Goal: Task Accomplishment & Management: Use online tool/utility

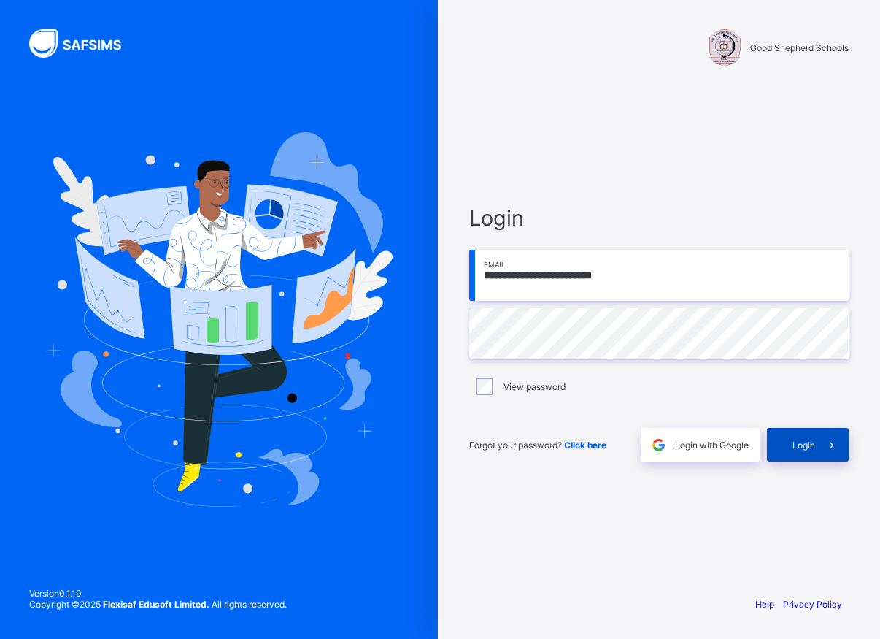
click at [815, 441] on span at bounding box center [832, 445] width 34 height 34
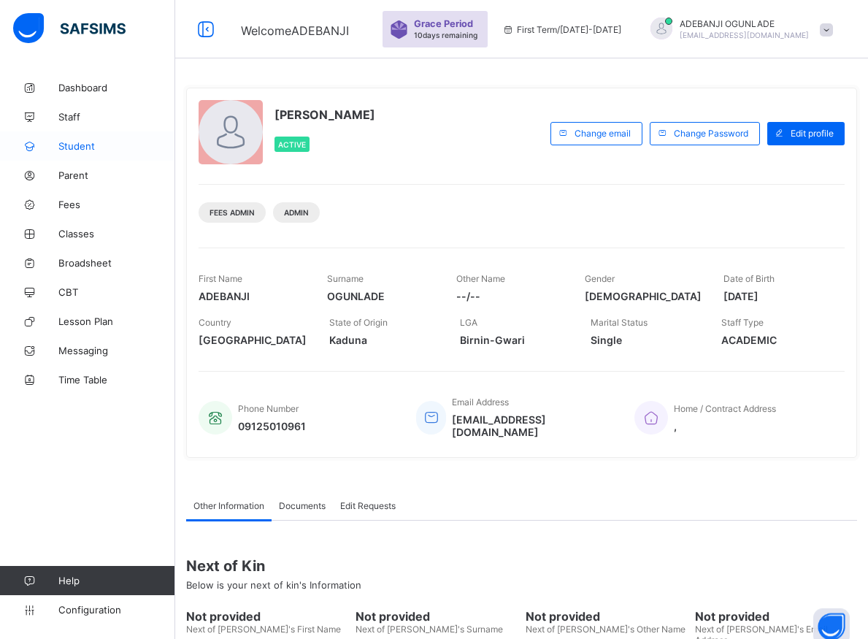
click at [68, 142] on span "Student" at bounding box center [116, 146] width 117 height 12
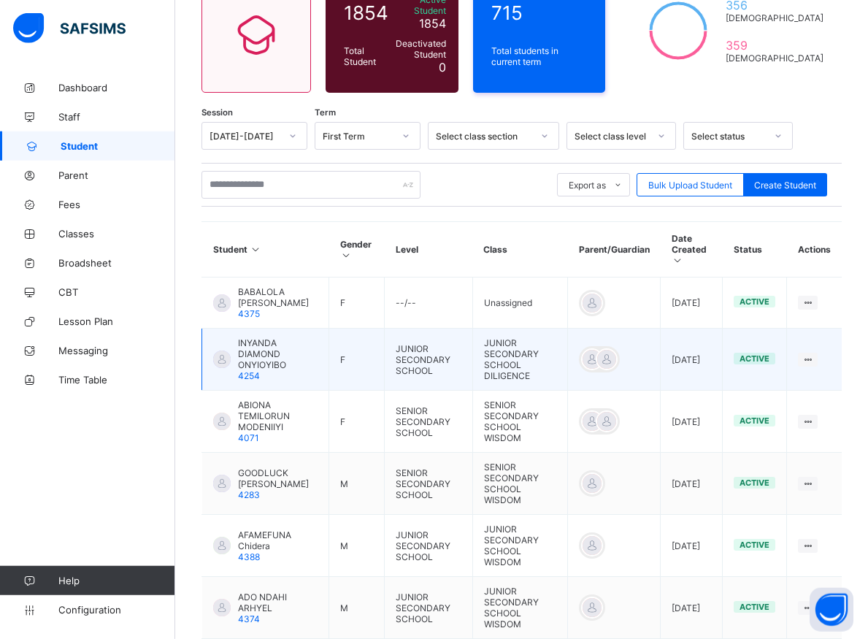
scroll to position [149, 0]
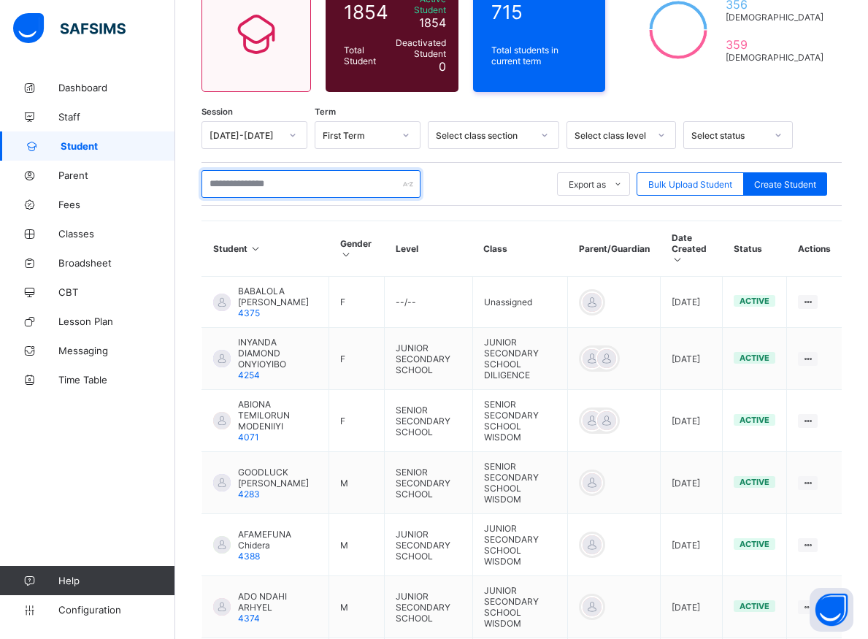
click at [255, 175] on input "text" at bounding box center [310, 184] width 219 height 28
click at [277, 178] on input "text" at bounding box center [310, 184] width 219 height 28
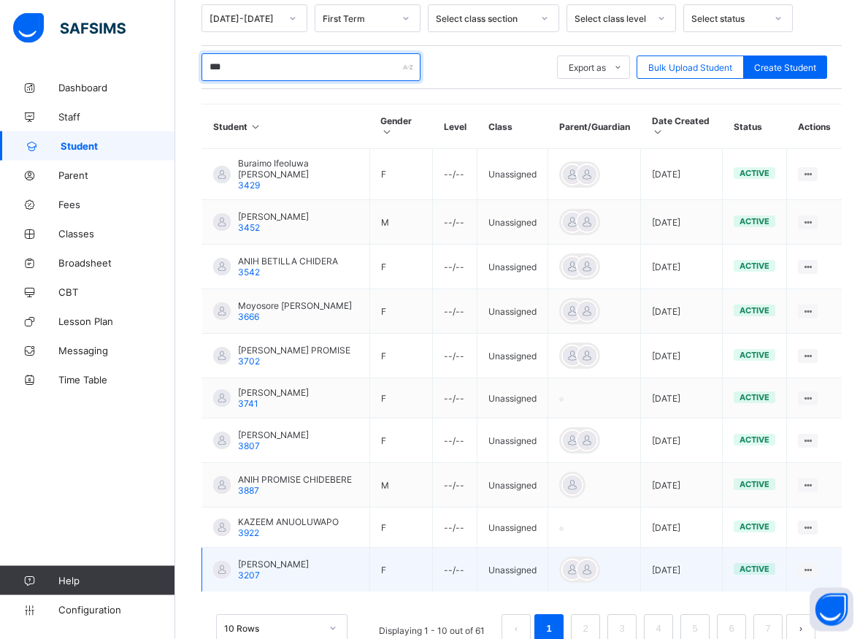
scroll to position [312, 0]
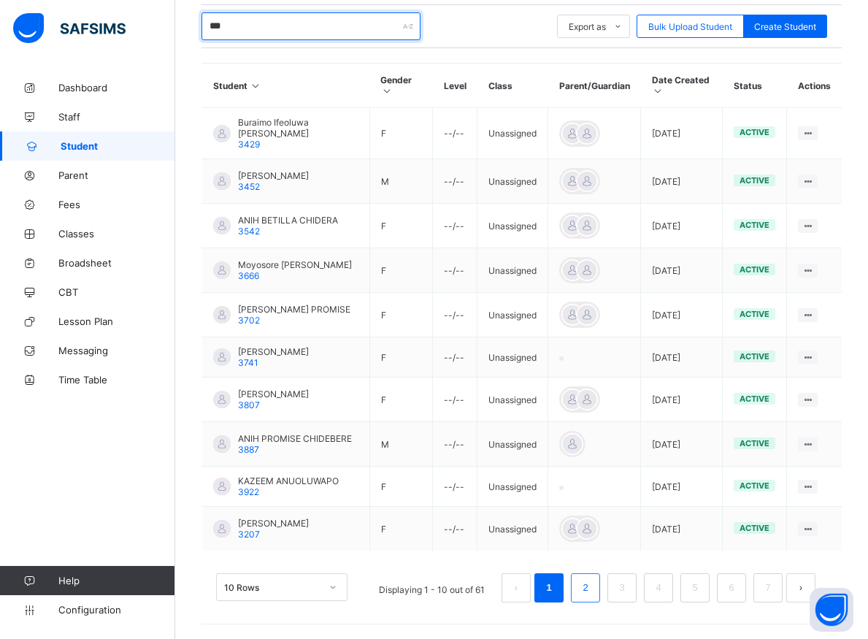
type input "***"
click at [592, 585] on link "2" at bounding box center [585, 587] width 14 height 19
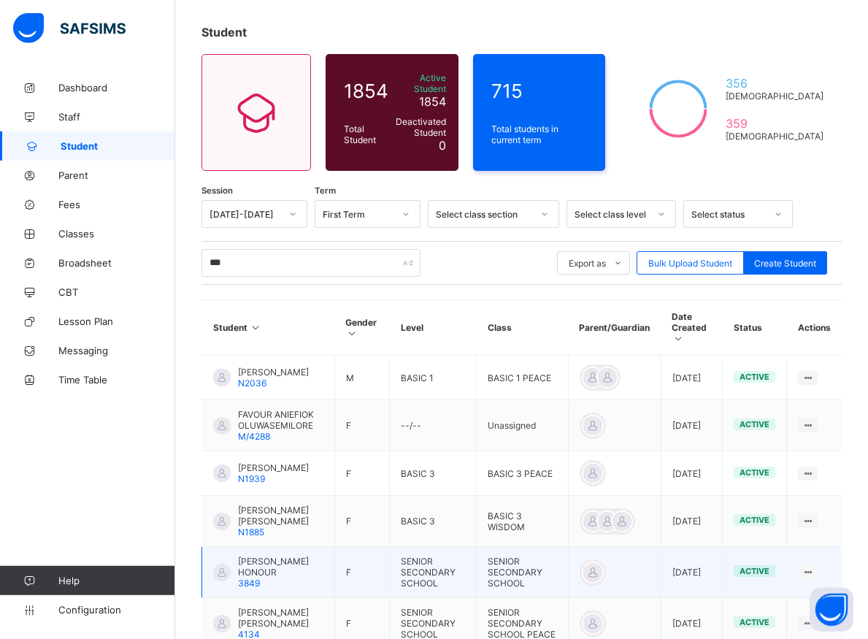
scroll to position [82, 0]
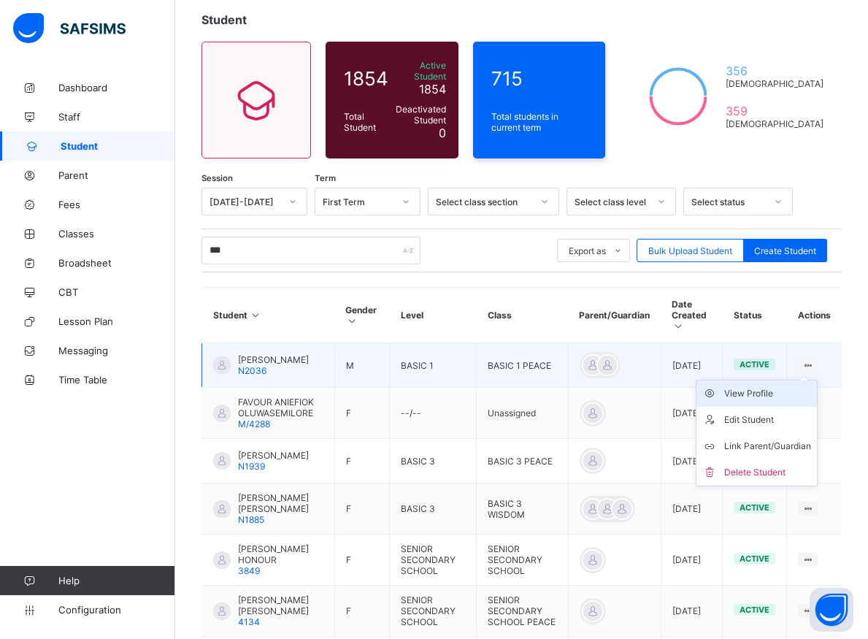
click at [791, 386] on div "View Profile" at bounding box center [767, 393] width 87 height 15
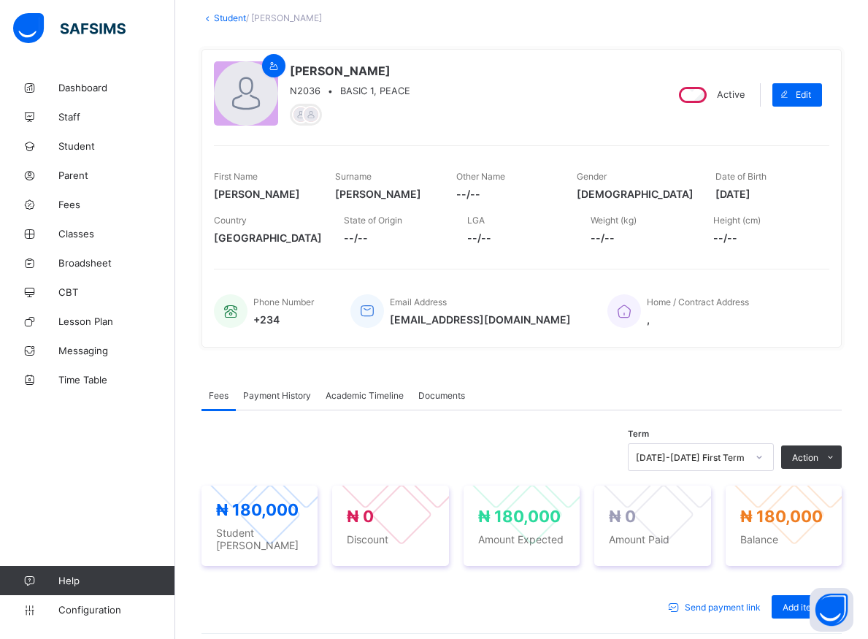
scroll to position [231, 0]
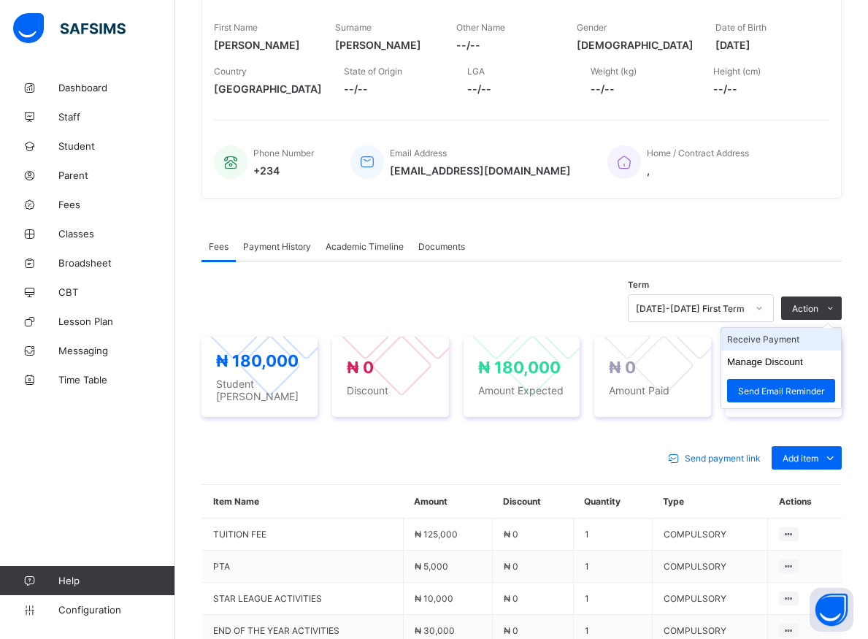
click at [787, 342] on li "Receive Payment" at bounding box center [781, 339] width 120 height 23
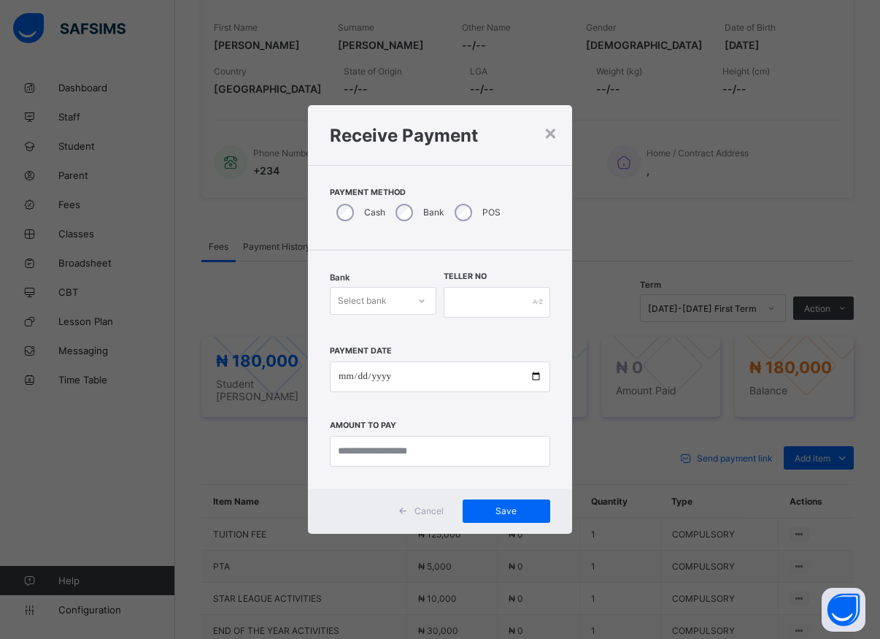
click at [419, 301] on icon at bounding box center [421, 300] width 9 height 15
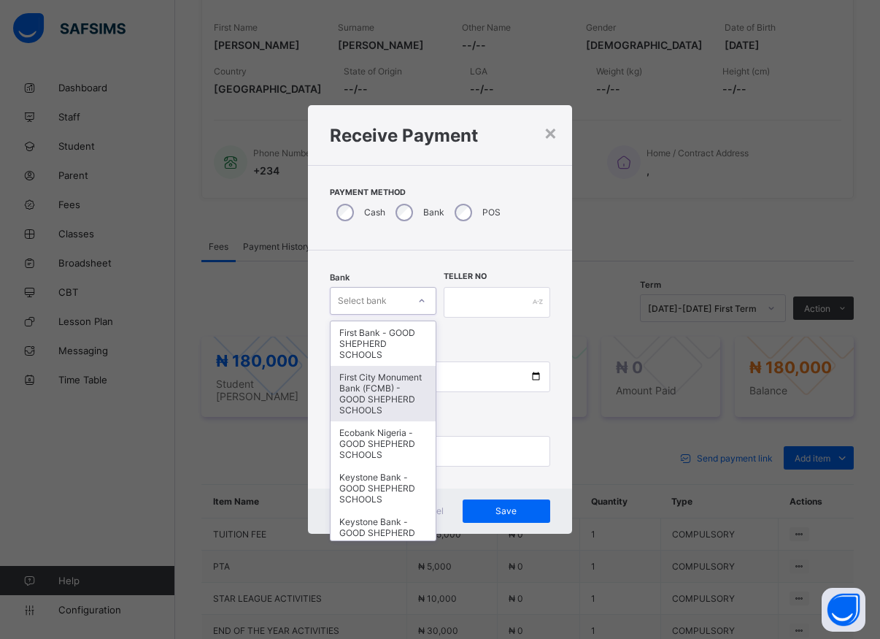
click at [348, 399] on div "First City Monument Bank (FCMB) - GOOD SHEPHERD SCHOOLS" at bounding box center [383, 393] width 105 height 55
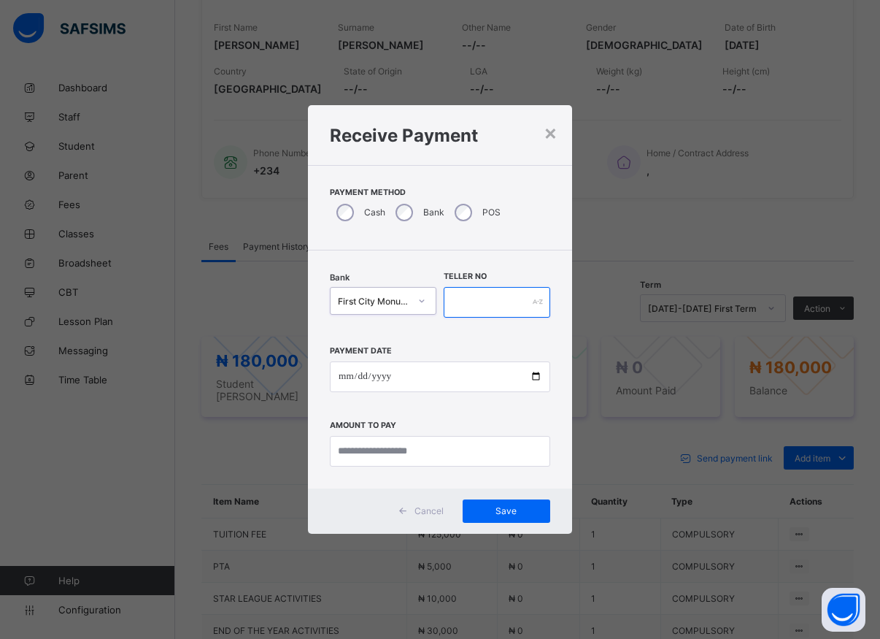
click at [458, 298] on input "text" at bounding box center [497, 302] width 107 height 31
type input "*****"
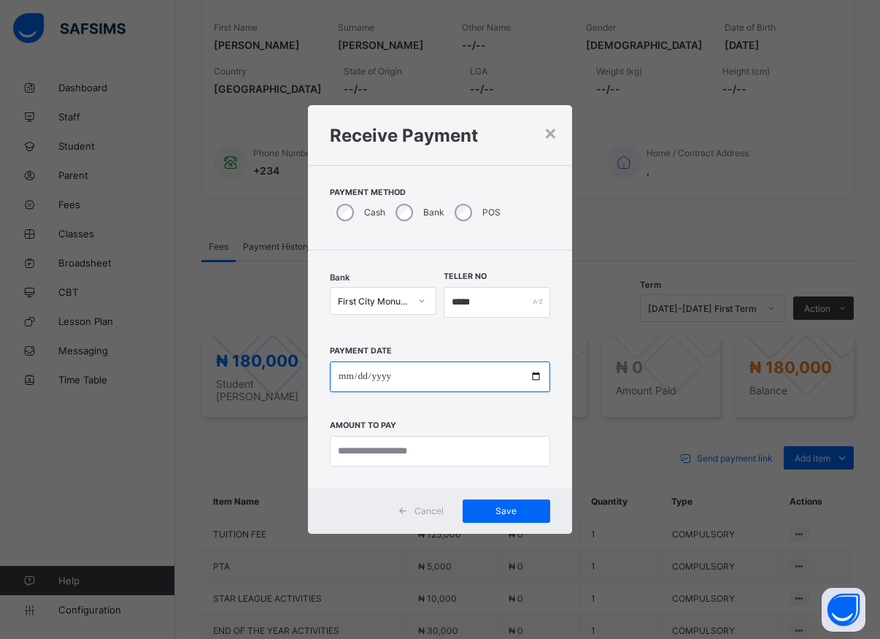
click at [533, 378] on input "date" at bounding box center [440, 376] width 220 height 31
type input "**********"
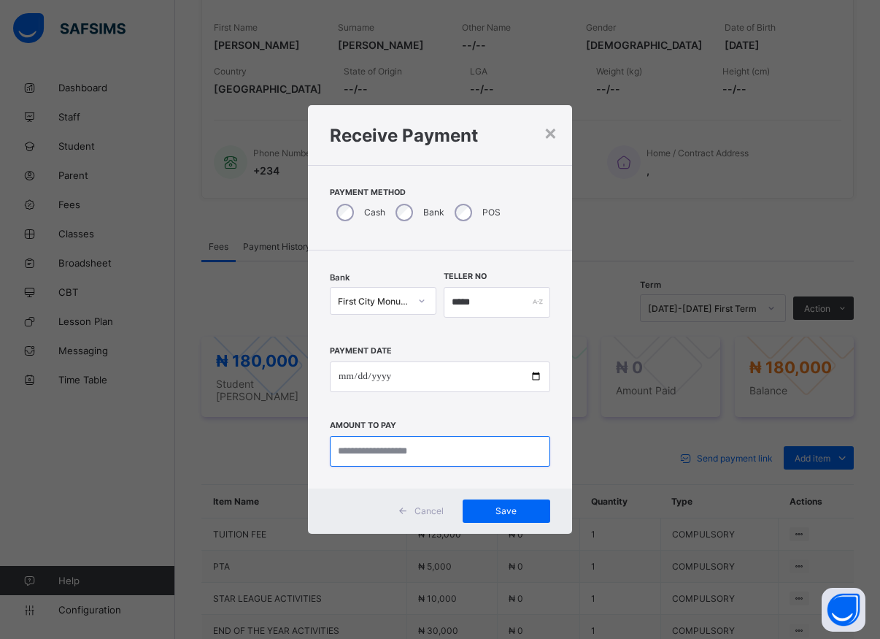
click at [393, 445] on input "currency" at bounding box center [440, 451] width 220 height 31
type input "*********"
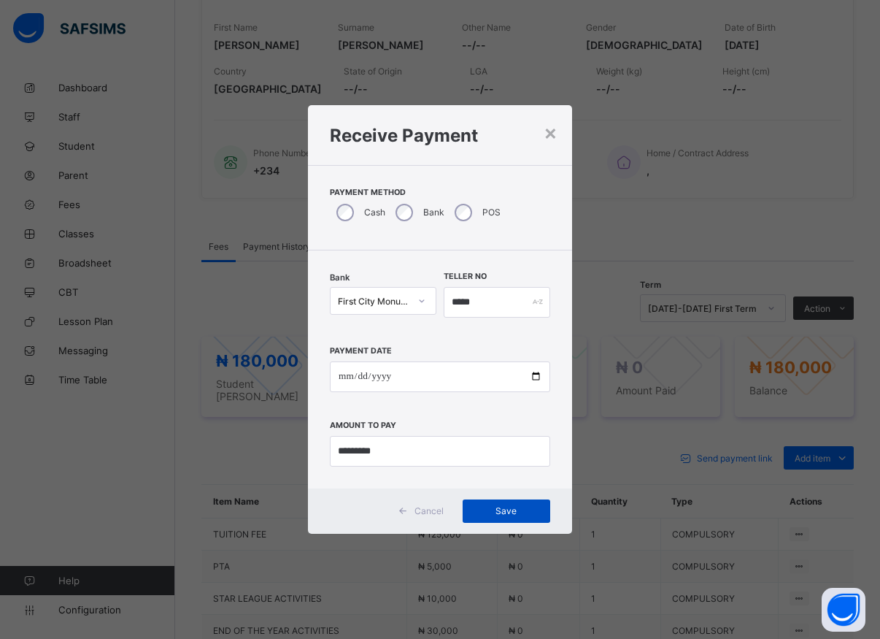
click at [505, 516] on span "Save" at bounding box center [507, 510] width 66 height 11
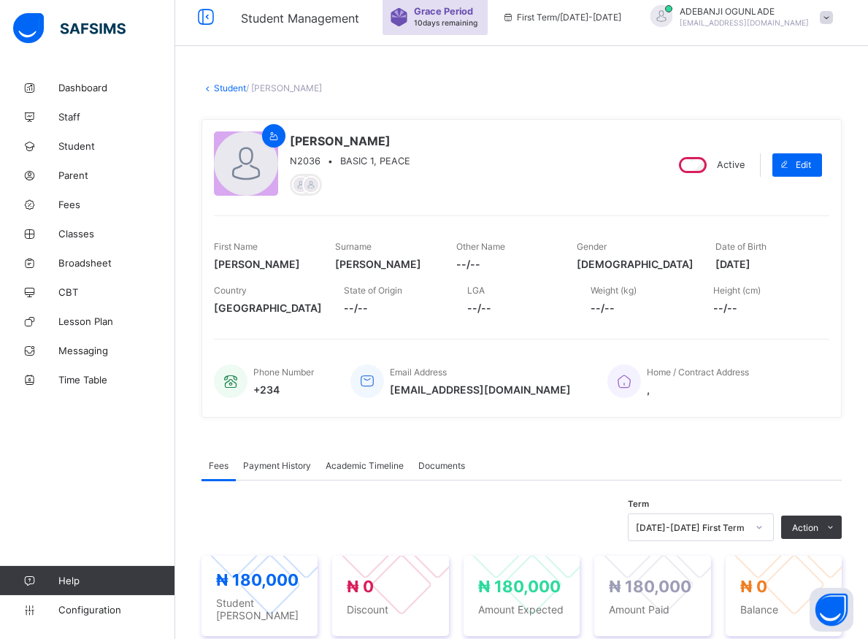
scroll to position [157, 0]
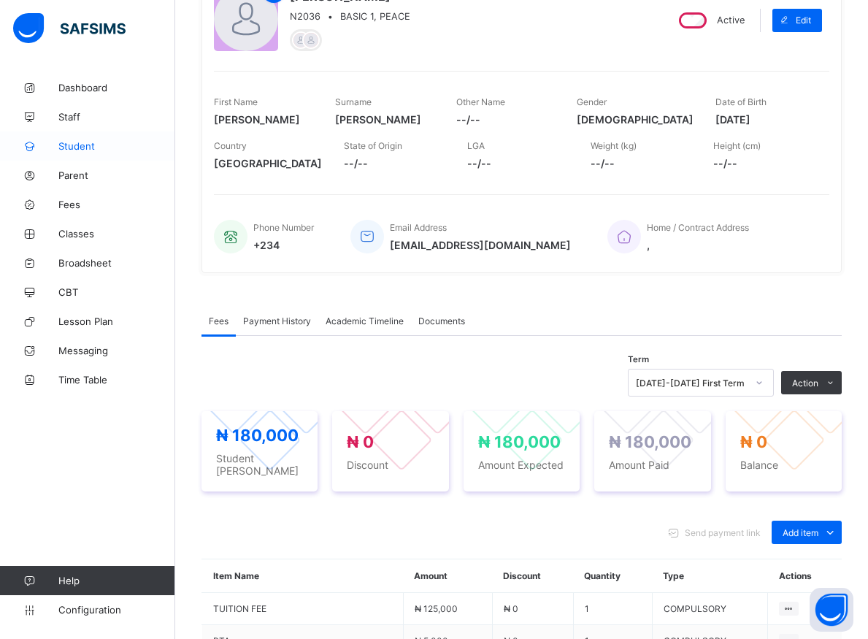
click at [66, 145] on span "Student" at bounding box center [116, 146] width 117 height 12
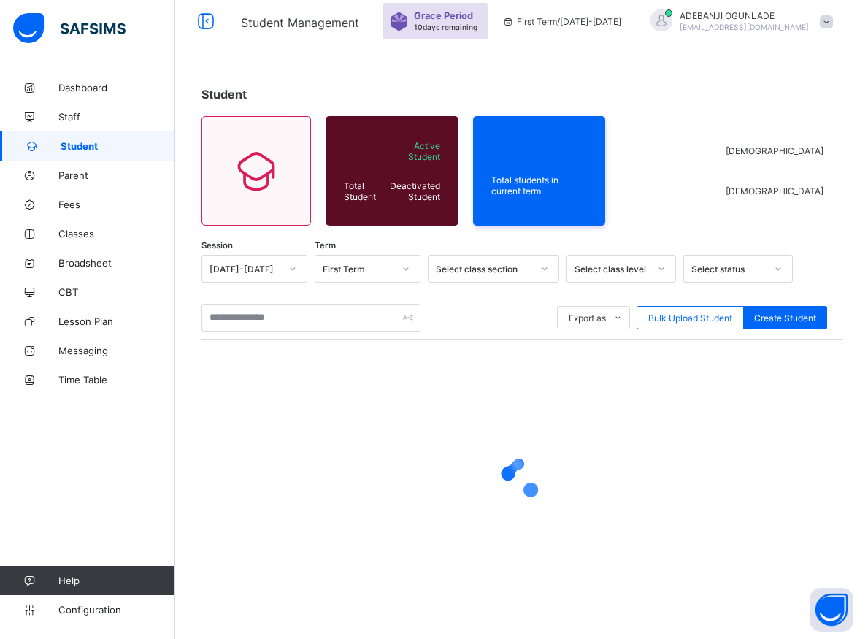
scroll to position [8, 0]
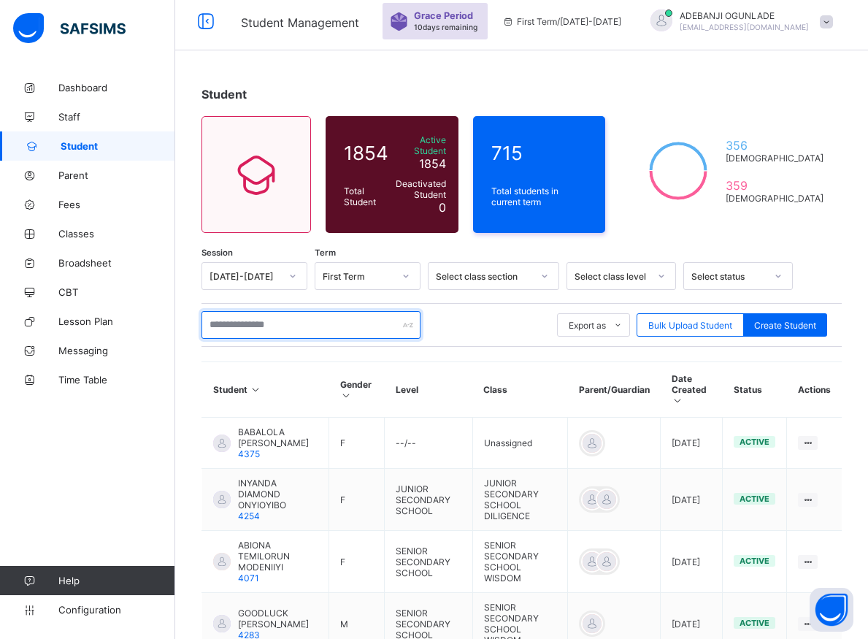
click at [215, 315] on input "text" at bounding box center [310, 325] width 219 height 28
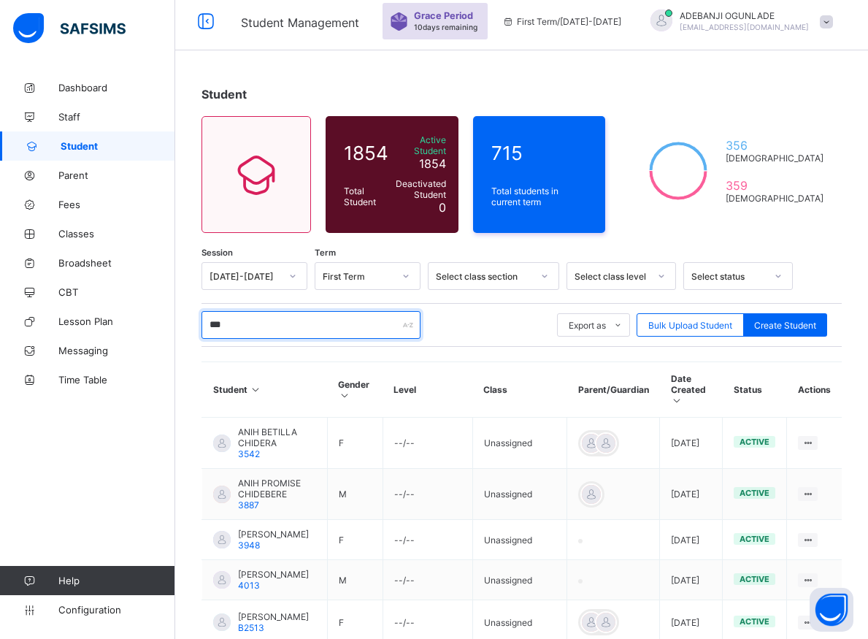
scroll to position [82, 0]
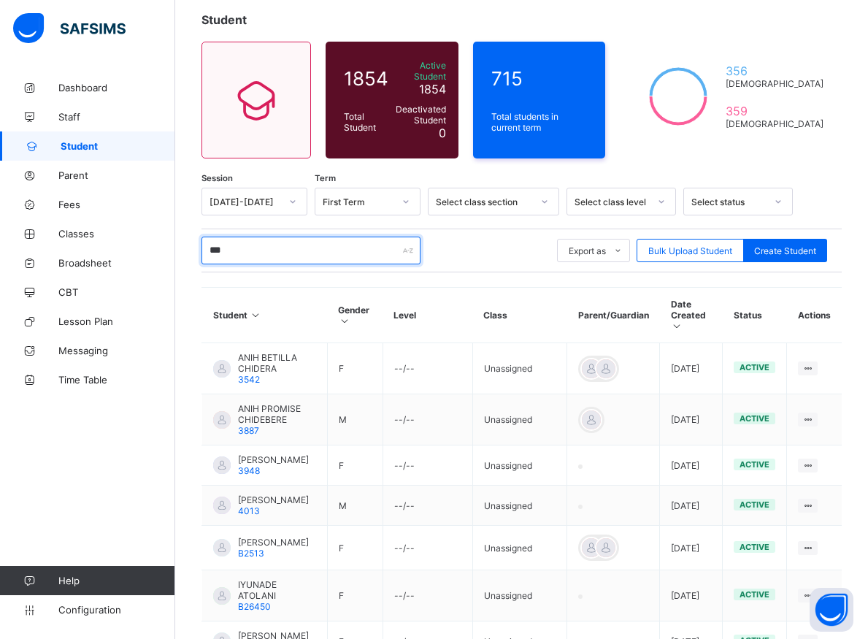
type input "***"
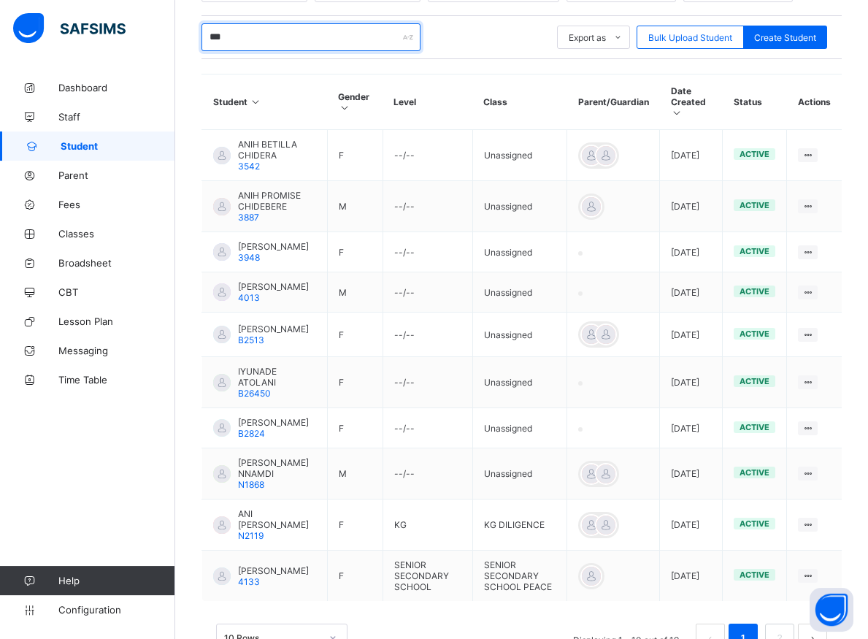
scroll to position [306, 0]
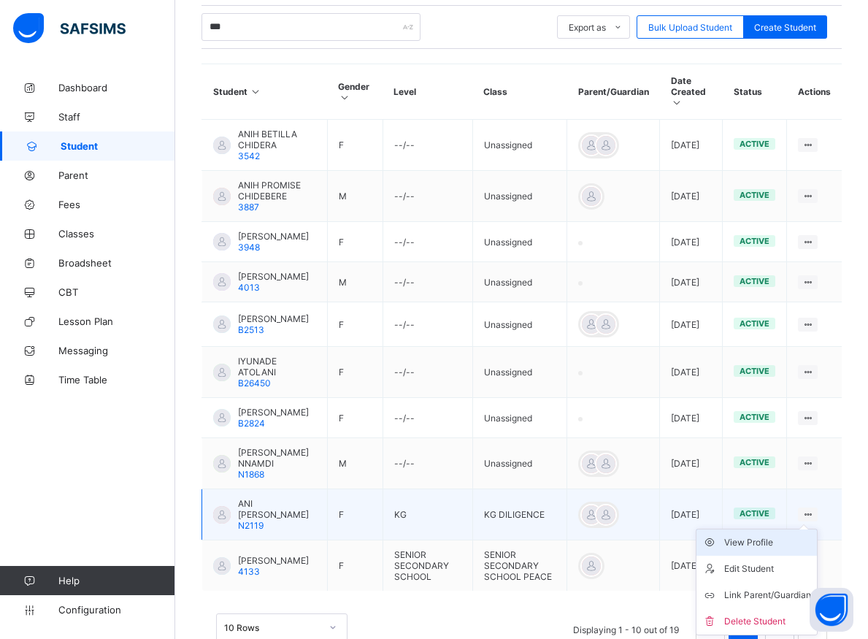
click at [771, 549] on div "View Profile" at bounding box center [767, 542] width 87 height 15
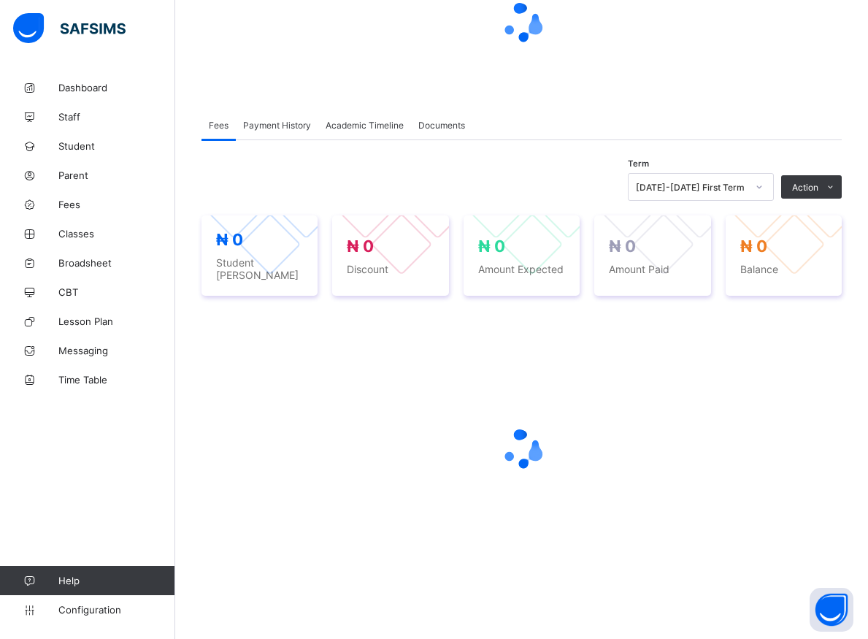
scroll to position [156, 0]
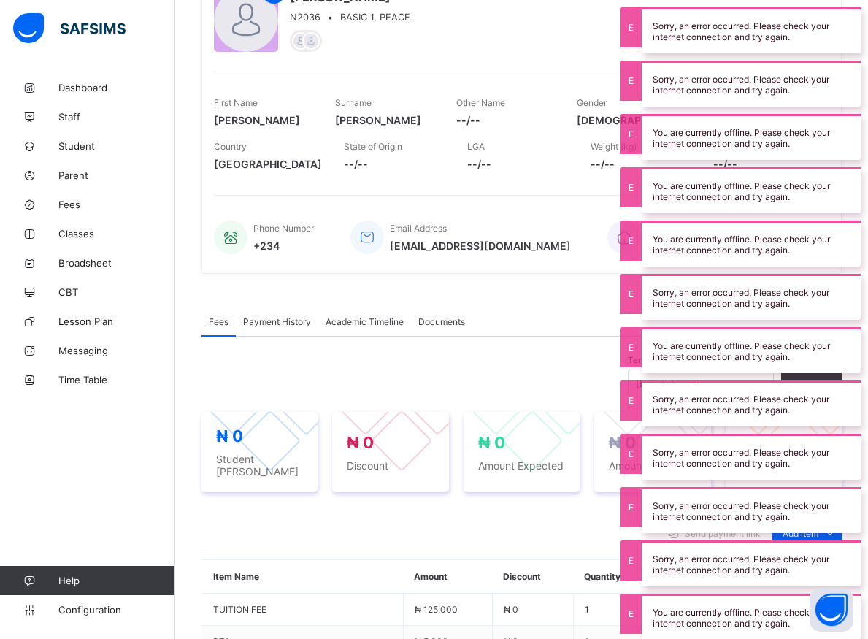
click at [468, 363] on div "Term [DATE]-[DATE] First Term Action Receive Payment Manage Discount Send Email…" at bounding box center [521, 628] width 640 height 533
click at [522, 176] on div "LGA --/--" at bounding box center [517, 156] width 101 height 44
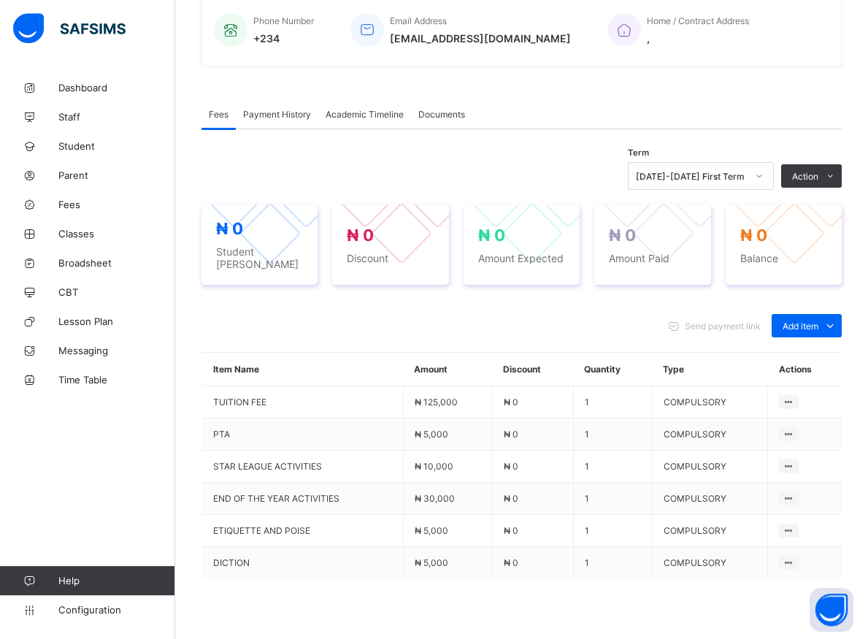
scroll to position [301, 0]
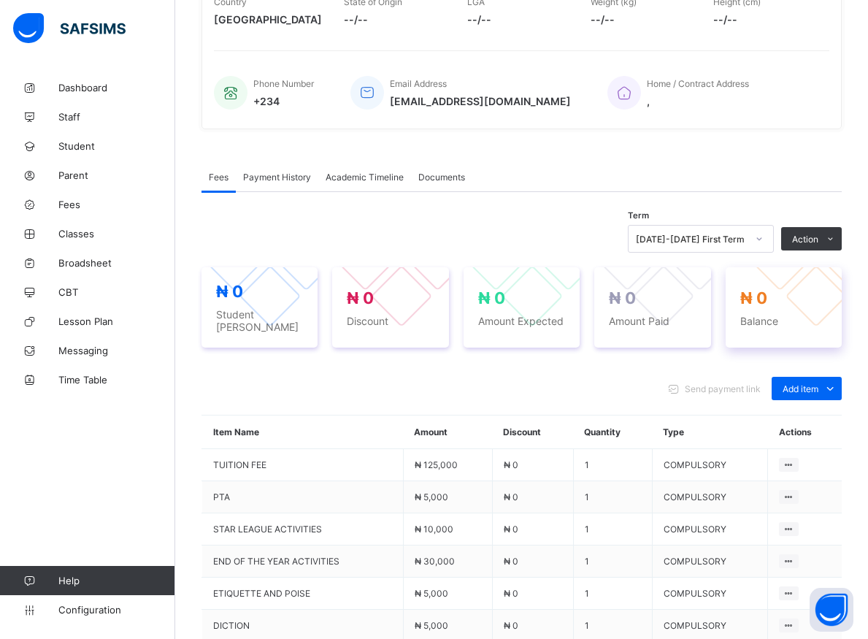
click at [742, 314] on div "₦ 0 Balance" at bounding box center [783, 307] width 116 height 80
drag, startPoint x: 742, startPoint y: 314, endPoint x: 733, endPoint y: 317, distance: 10.2
click at [740, 315] on div "₦ 0 Balance" at bounding box center [783, 307] width 116 height 80
click at [733, 317] on div "₦ 0 Student Bill ₦ 0 Discount ₦ 0 Amount Expected ₦ 0 Amount Paid ₦ 0 Balance" at bounding box center [521, 307] width 640 height 80
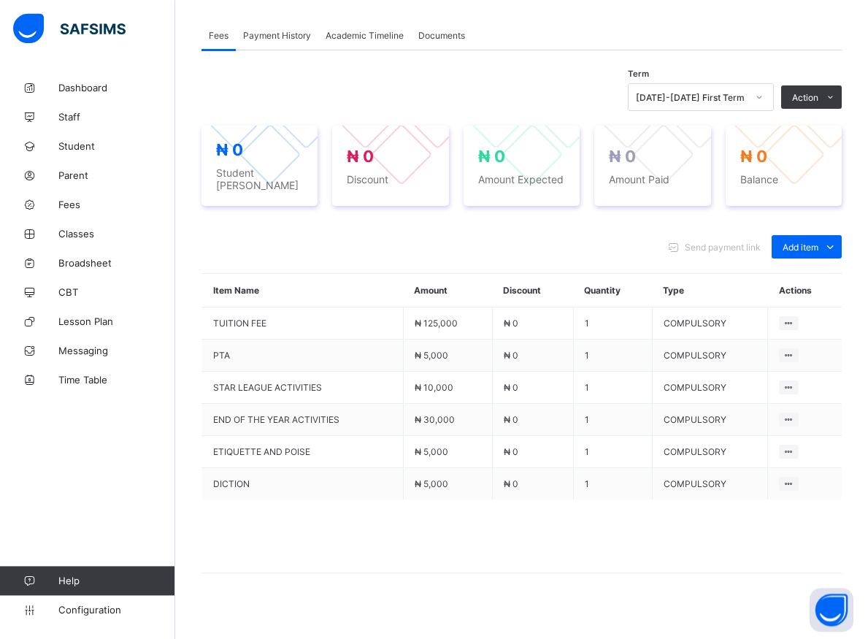
scroll to position [152, 0]
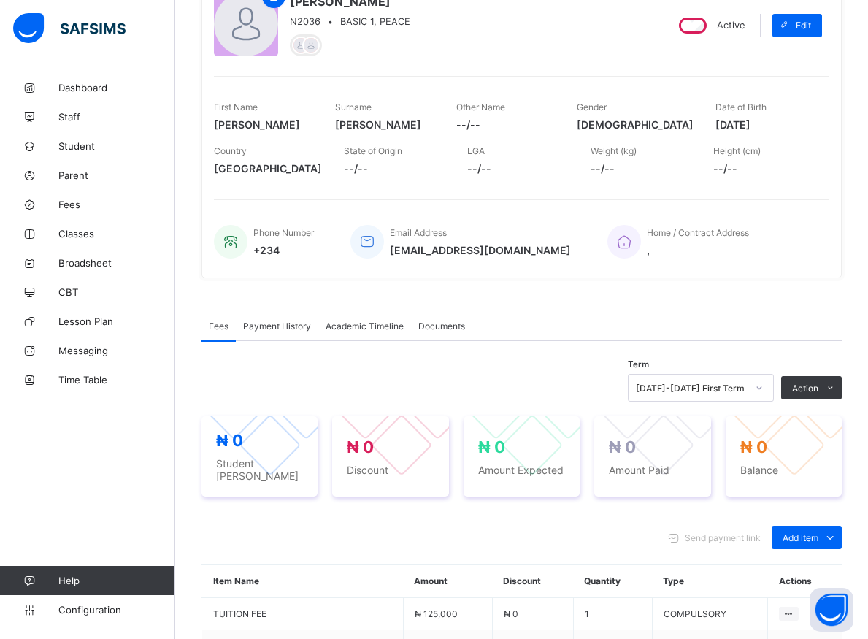
click at [674, 328] on div "Fees Payment History Academic Timeline Documents" at bounding box center [521, 326] width 640 height 30
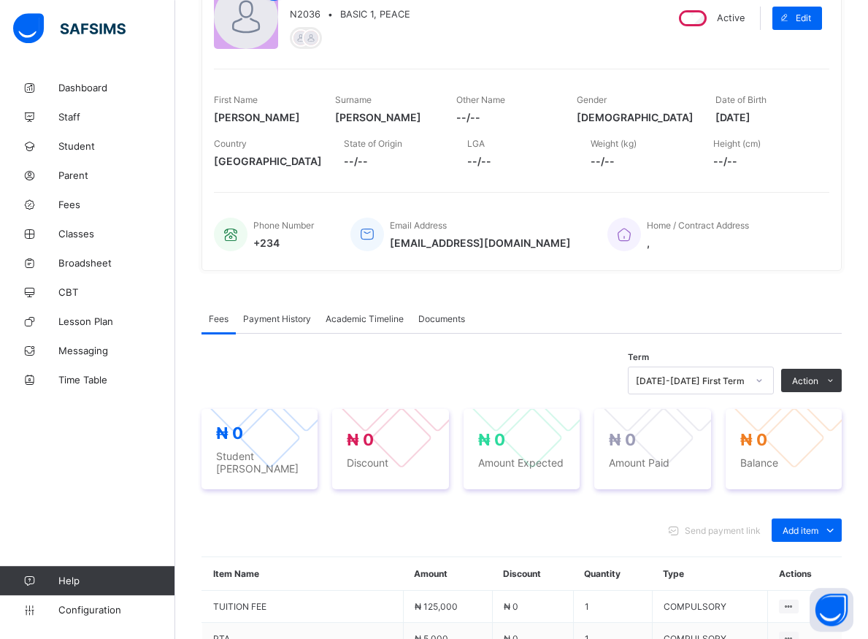
scroll to position [450, 0]
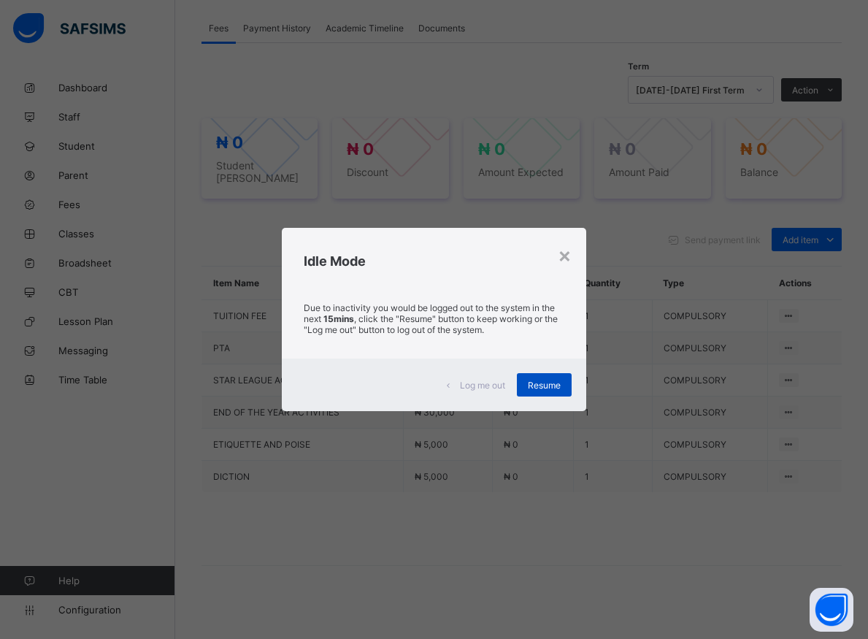
click at [556, 386] on span "Resume" at bounding box center [544, 384] width 33 height 11
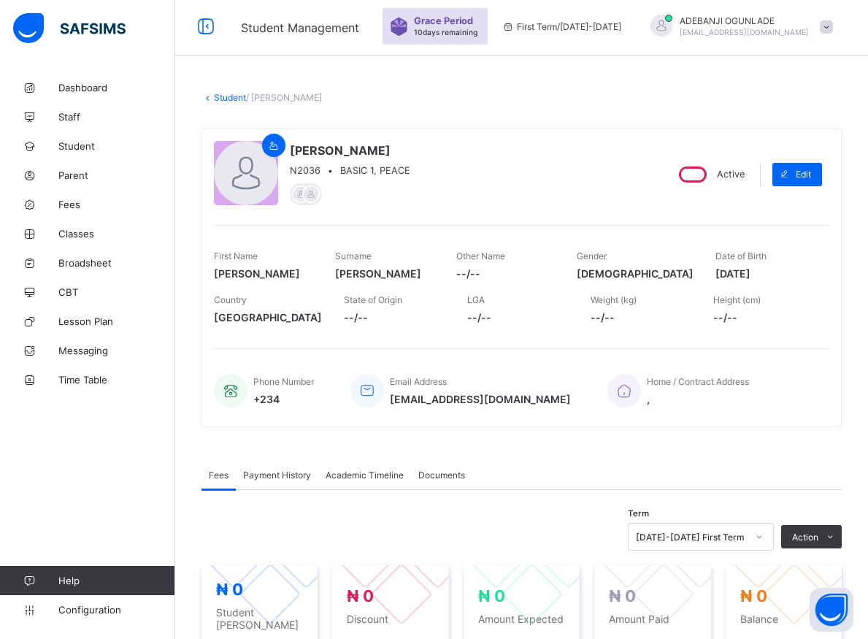
scroll to position [375, 0]
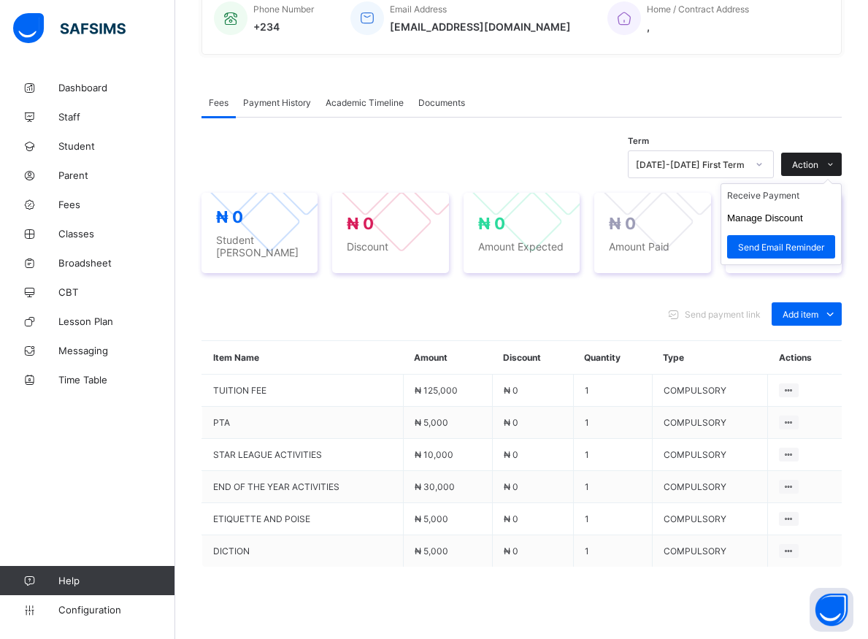
click at [817, 169] on div "Action Receive Payment Manage Discount Send Email Reminder" at bounding box center [811, 164] width 61 height 23
click at [817, 169] on span "Action" at bounding box center [805, 164] width 26 height 11
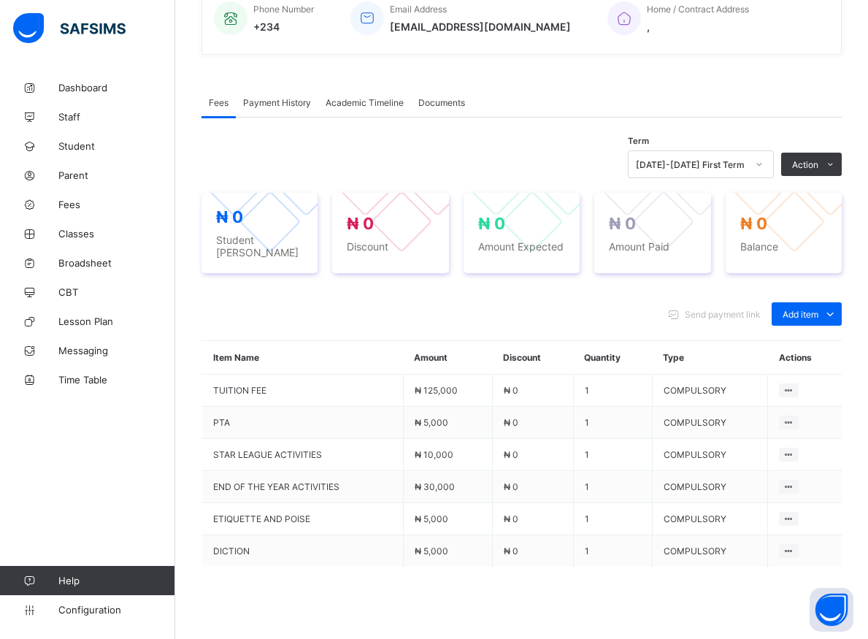
click at [640, 305] on div "Send payment link Add item Optional items Special bill" at bounding box center [521, 313] width 640 height 23
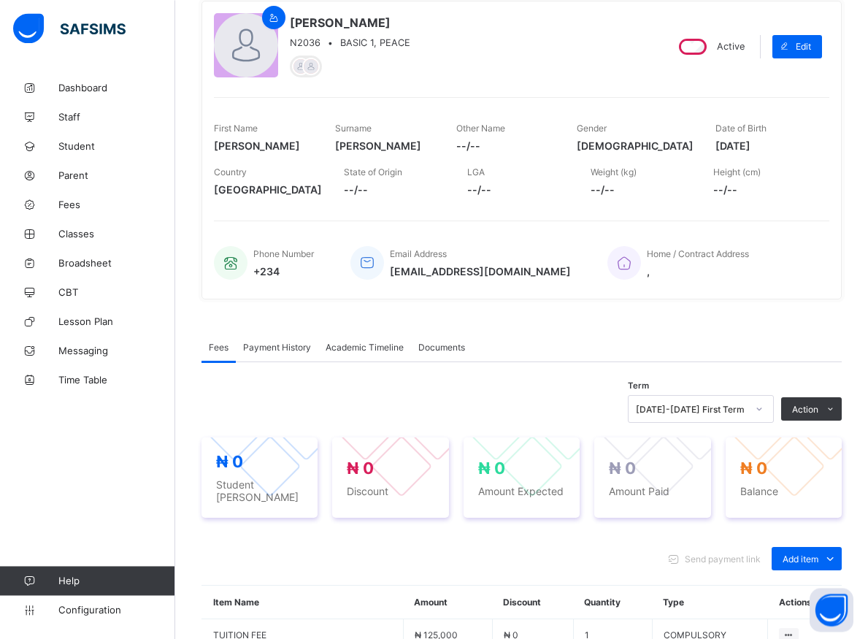
scroll to position [149, 0]
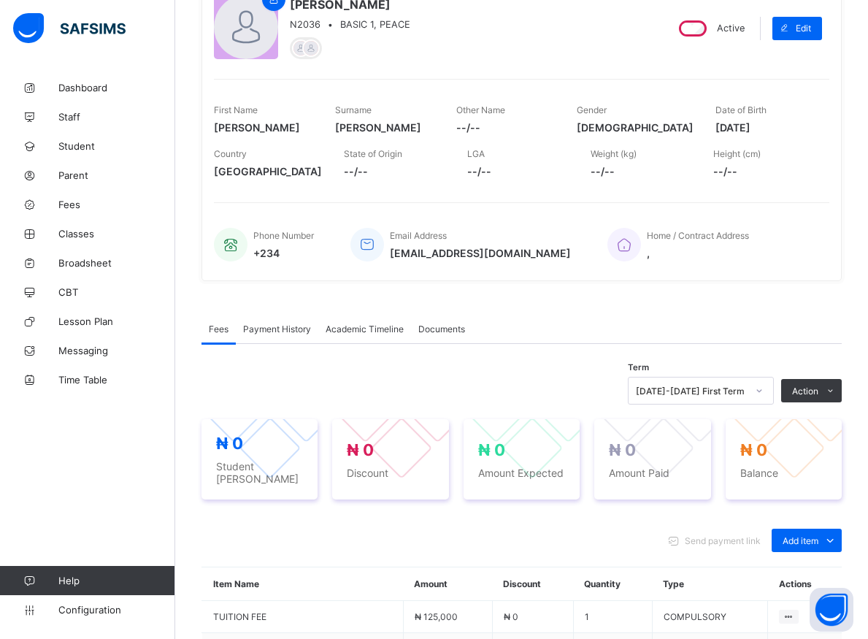
click at [829, 260] on div "Phone Number +234 Email Address [EMAIL_ADDRESS][DOMAIN_NAME] Home / Contract Ad…" at bounding box center [521, 244] width 615 height 48
